Goal: Navigation & Orientation: Understand site structure

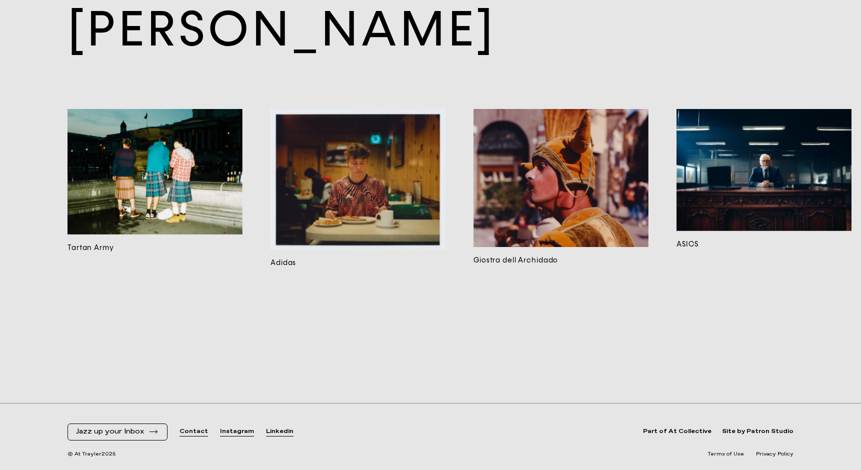
scroll to position [8840, 0]
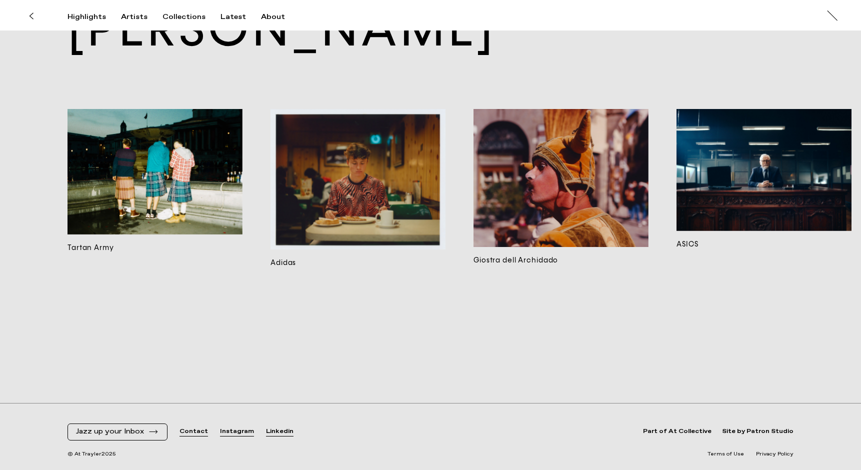
click at [313, 196] on img at bounding box center [357, 179] width 175 height 140
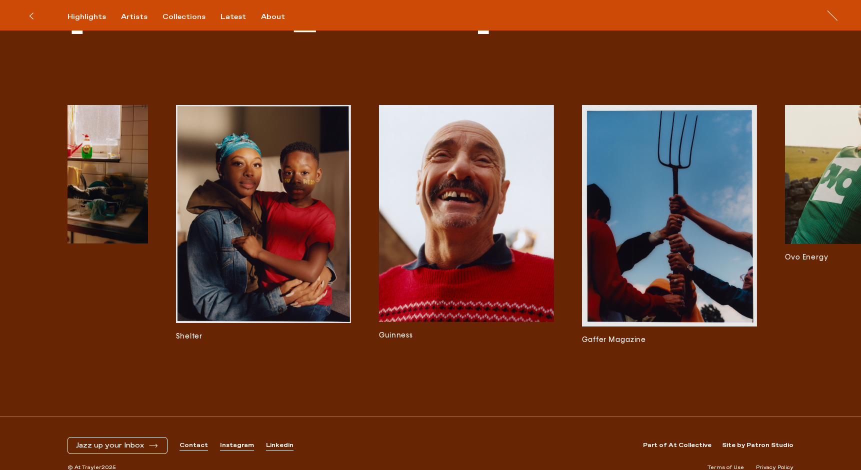
scroll to position [0, 922]
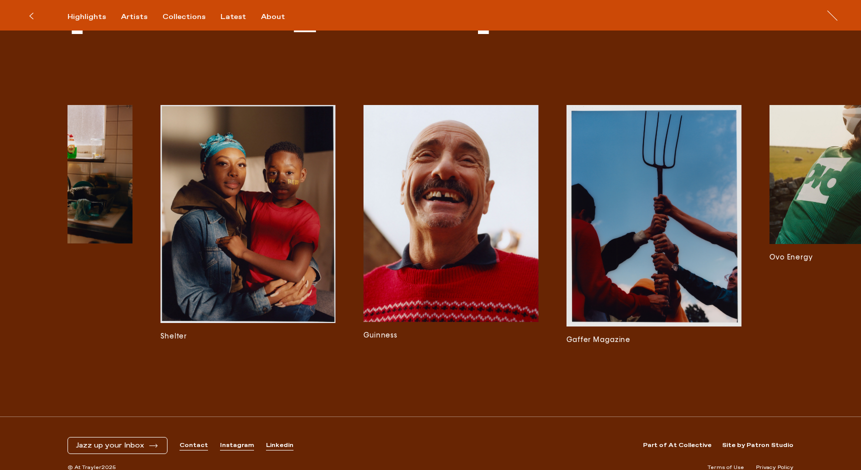
click at [422, 238] on img at bounding box center [450, 213] width 175 height 217
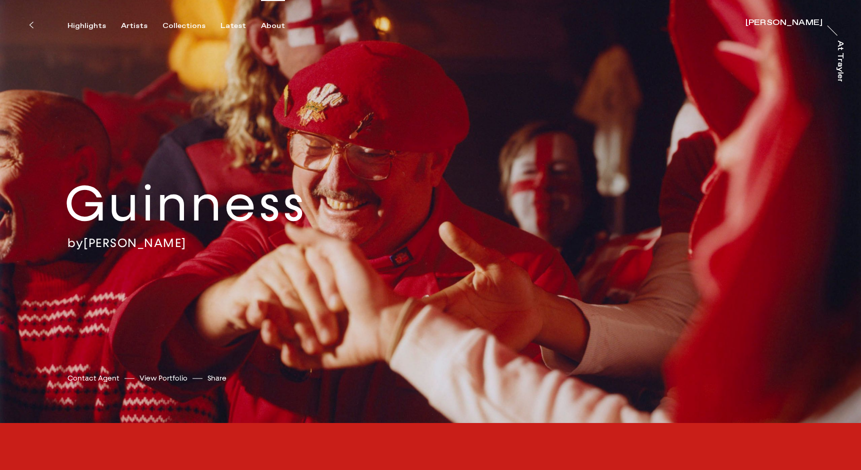
click at [262, 24] on div "About" at bounding box center [273, 25] width 24 height 9
